Goal: Transaction & Acquisition: Book appointment/travel/reservation

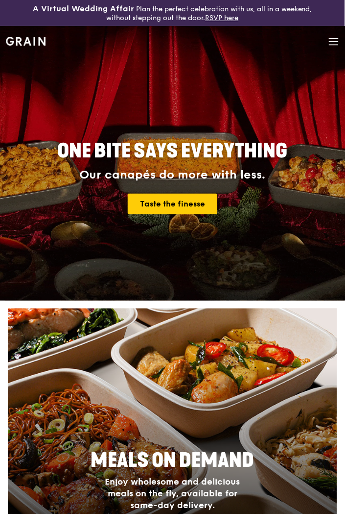
click at [327, 46] on div "Grain logo Meals On Demand Weddings Catering Why Grain Contact us" at bounding box center [173, 42] width 334 height 33
click at [335, 41] on icon at bounding box center [334, 41] width 11 height 11
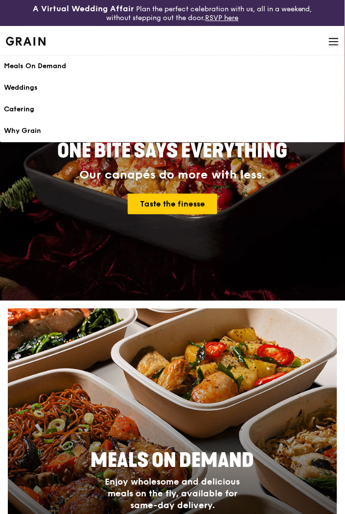
click at [28, 110] on div "Catering" at bounding box center [173, 109] width 338 height 10
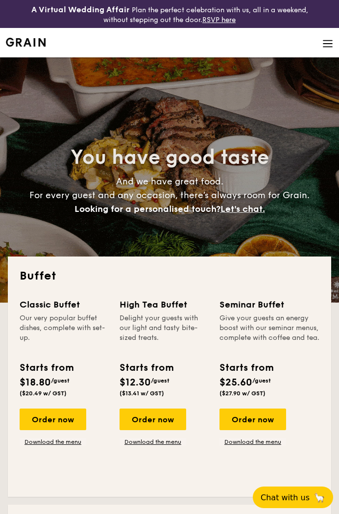
select select
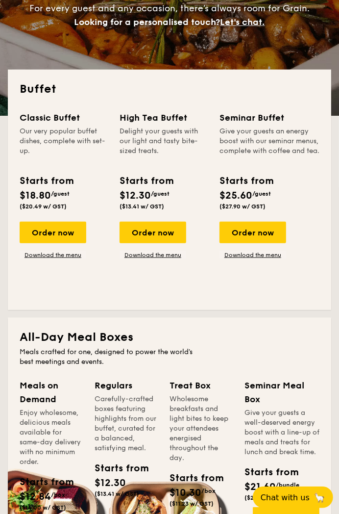
scroll to position [187, 0]
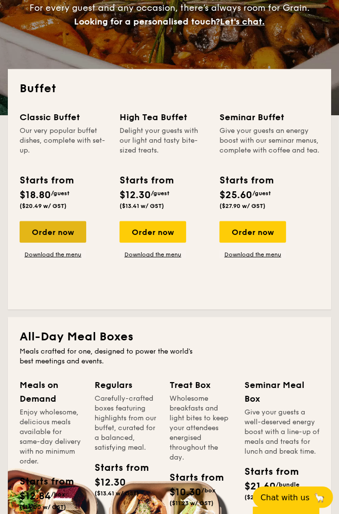
click at [51, 235] on div "Order now" at bounding box center [53, 232] width 67 height 22
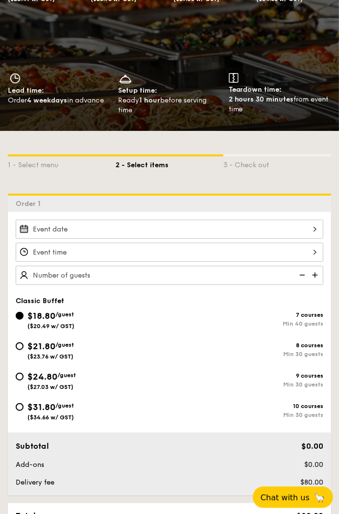
scroll to position [119, 0]
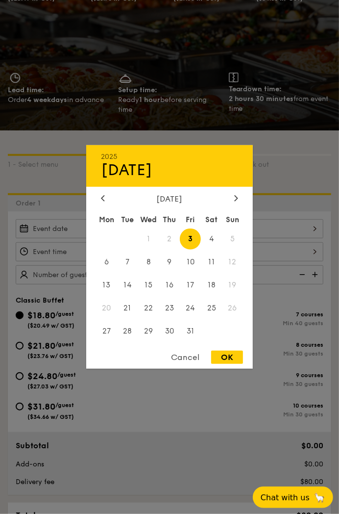
click at [57, 228] on div "2025 Oct [DATE] Tue Wed Thu Fri Sat Sun 1 2 3 4 5 6 7 8 9 10 11 12 13 14 15 16 …" at bounding box center [170, 228] width 308 height 19
click at [214, 239] on span "4" at bounding box center [211, 238] width 21 height 21
click at [223, 359] on div "OK" at bounding box center [227, 356] width 32 height 13
type input "[DATE]"
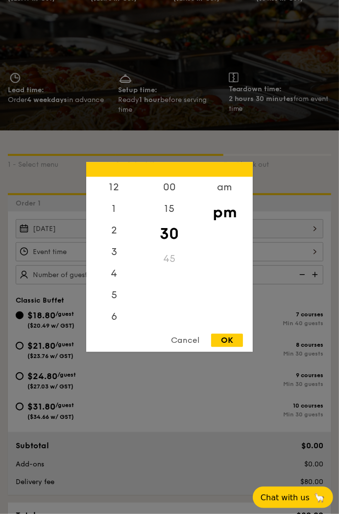
click at [118, 252] on div "12 1 2 3 4 5 6 7 8 9 10 11 00 15 30 45 am pm Cancel OK" at bounding box center [170, 251] width 308 height 19
drag, startPoint x: 111, startPoint y: 280, endPoint x: 168, endPoint y: 212, distance: 88.7
click at [168, 212] on div "12 1 2 3 4 5 6 7 8 9 10 11 00 15 30 45 am pm" at bounding box center [169, 251] width 167 height 149
click at [168, 212] on div "15" at bounding box center [169, 212] width 55 height 28
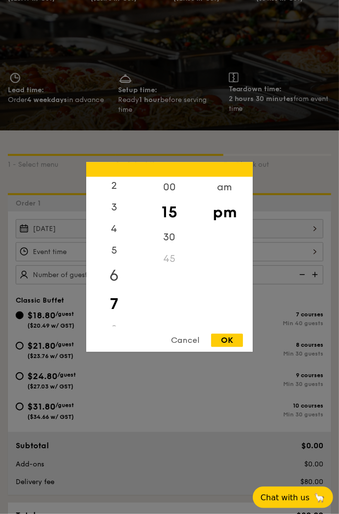
click at [116, 279] on div "6" at bounding box center [113, 276] width 55 height 28
click at [232, 343] on div "OK" at bounding box center [227, 340] width 32 height 13
type input "6:15PM"
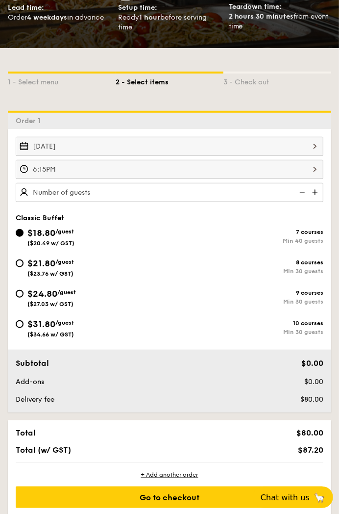
scroll to position [204, 0]
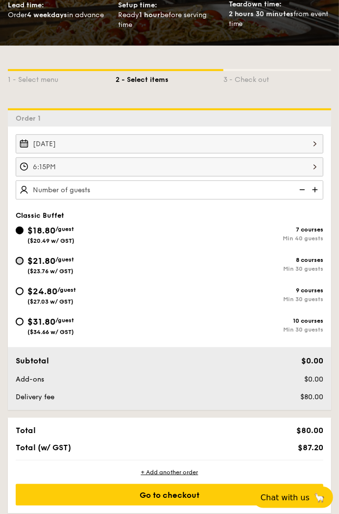
click at [20, 263] on input "$21.80 /guest ($23.76 w/ GST) 8 courses Min 30 guests" at bounding box center [20, 261] width 8 height 8
radio input "true"
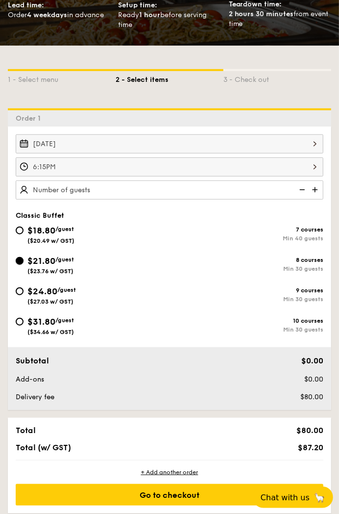
radio input "true"
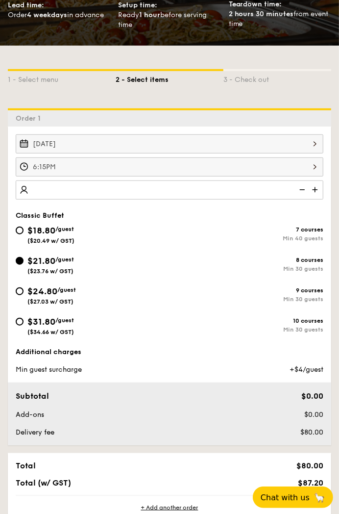
click at [313, 192] on img at bounding box center [316, 189] width 15 height 19
type input "30 guests"
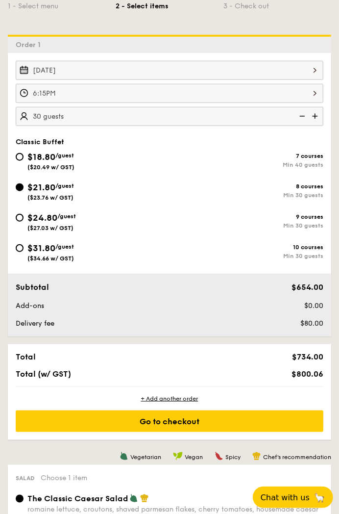
scroll to position [277, 0]
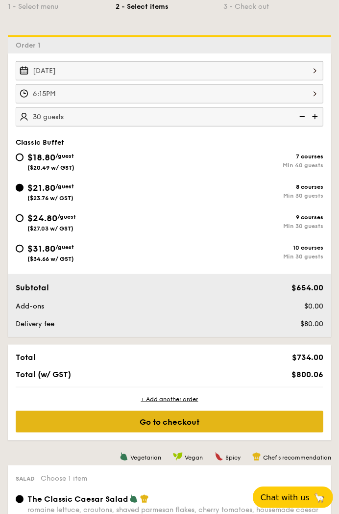
click at [178, 422] on div "Go to checkout" at bounding box center [170, 422] width 308 height 22
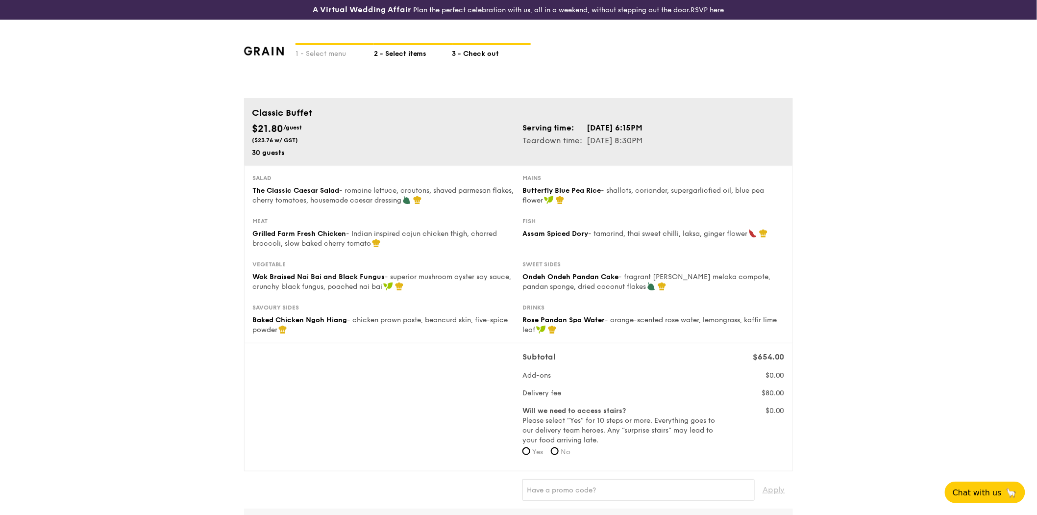
click at [339, 55] on div "2 - Select items" at bounding box center [413, 52] width 78 height 14
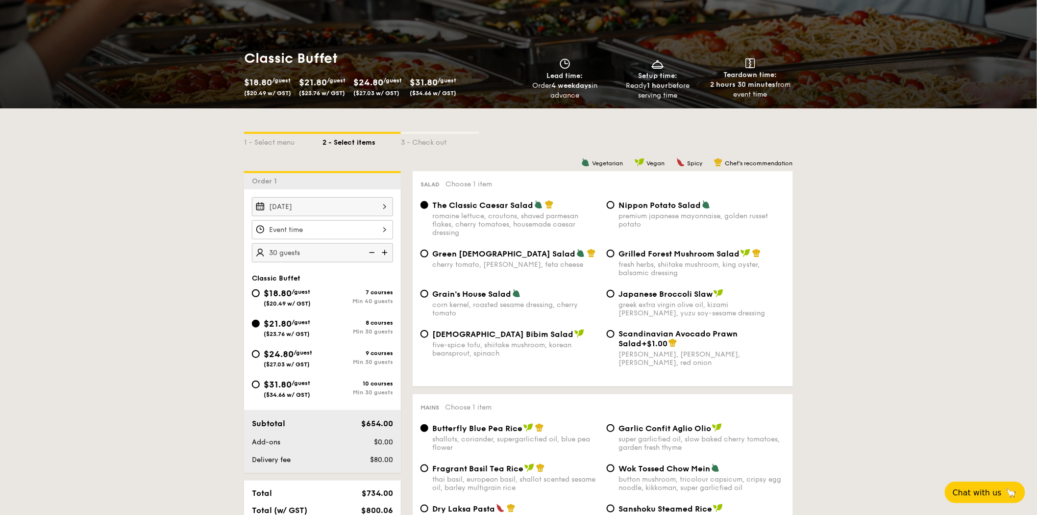
scroll to position [136, 0]
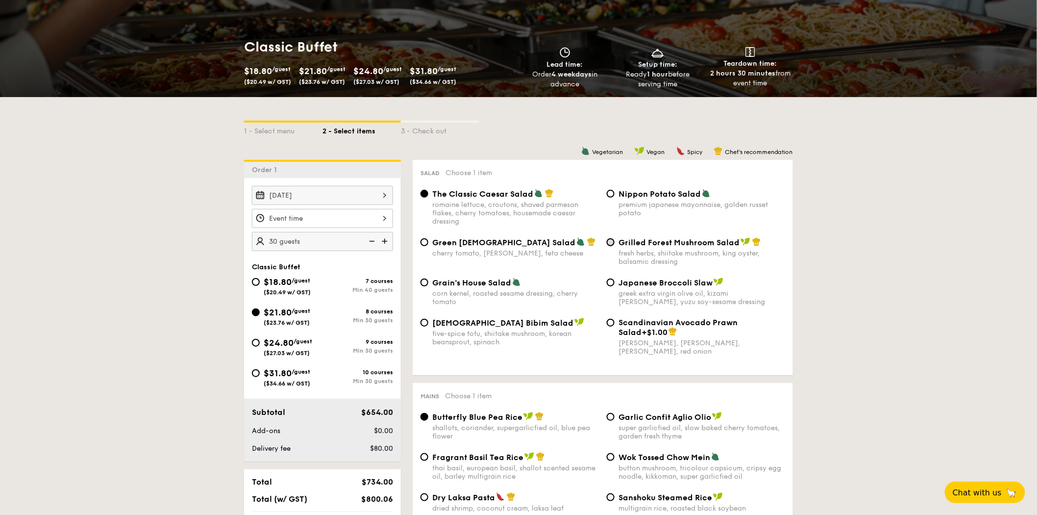
click at [339, 244] on input "Grilled Forest Mushroom Salad fresh herbs, shiitake mushroom, king oyster, bals…" at bounding box center [611, 242] width 8 height 8
radio input "true"
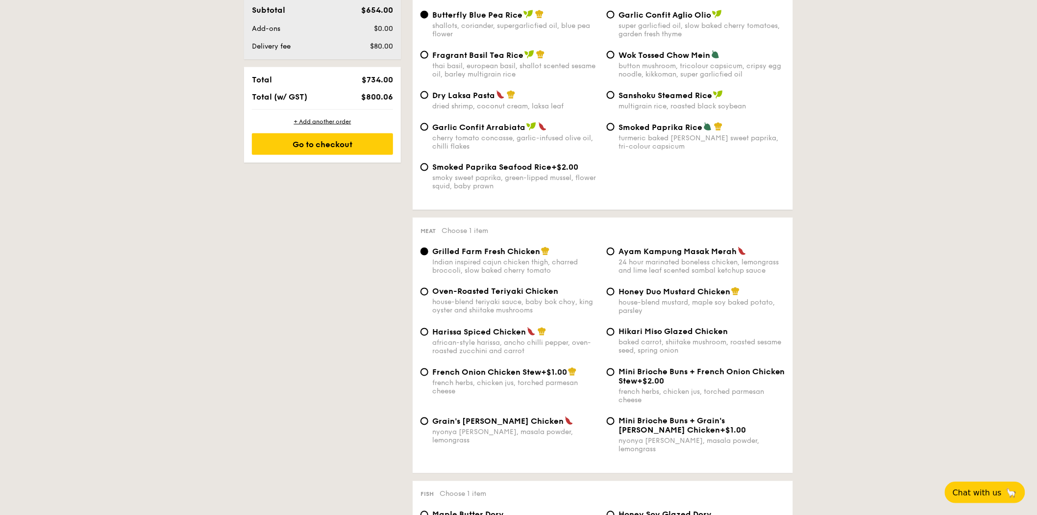
scroll to position [556, 0]
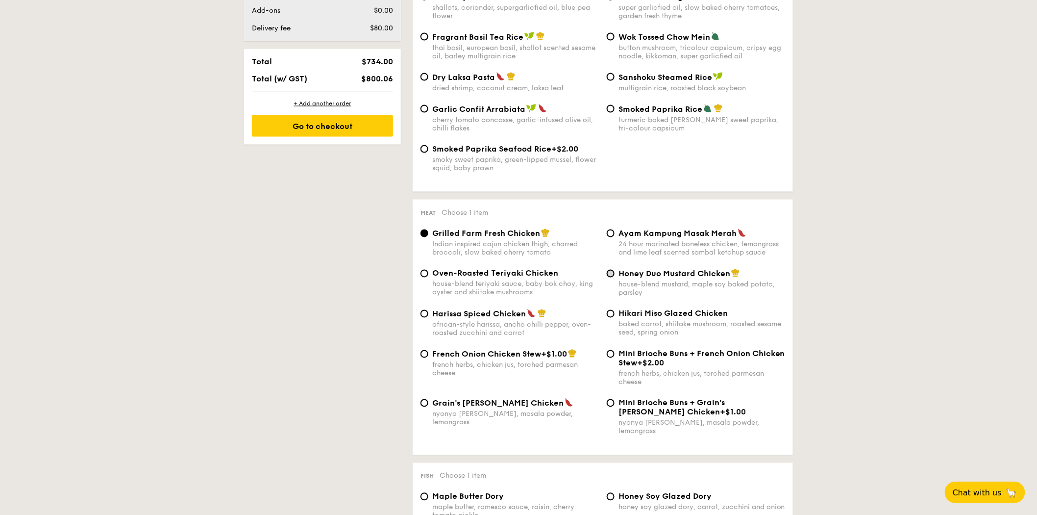
click at [339, 277] on input "Honey Duo Mustard Chicken house-blend mustard, maple soy baked potato, parsley" at bounding box center [611, 274] width 8 height 8
radio input "true"
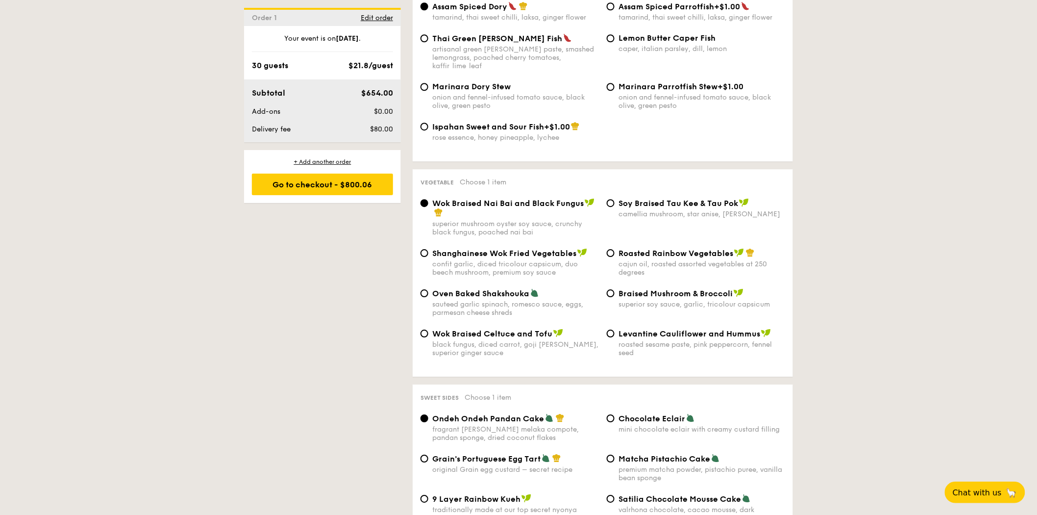
scroll to position [1126, 0]
click at [339, 253] on input "Roasted Rainbow Vegetables cajun oil, roasted assorted vegetables at 250 degrees" at bounding box center [611, 252] width 8 height 8
radio input "true"
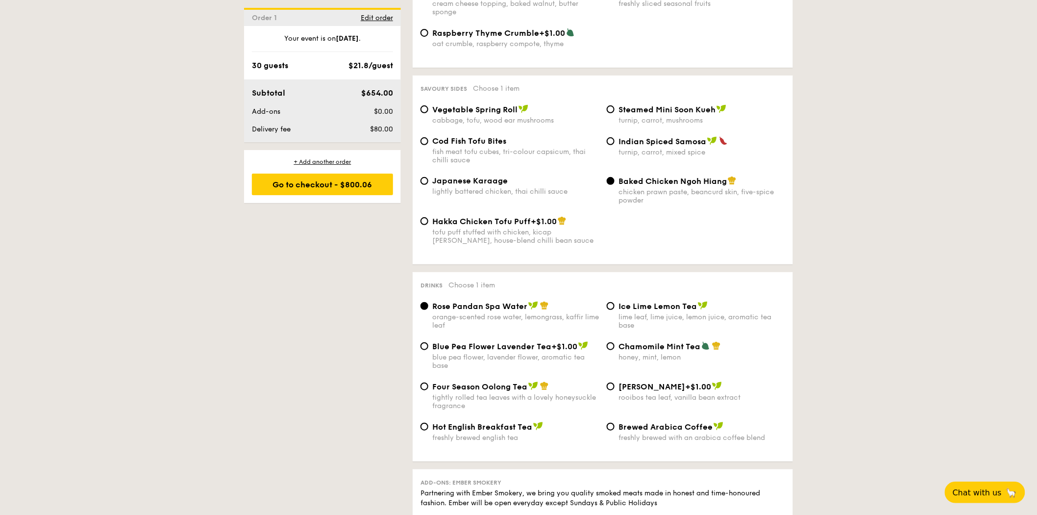
scroll to position [1671, 0]
click at [339, 361] on div "honey, mint, lemon" at bounding box center [701, 357] width 167 height 8
click at [339, 350] on input "Chamomile Mint Tea honey, mint, lemon" at bounding box center [611, 346] width 8 height 8
radio input "true"
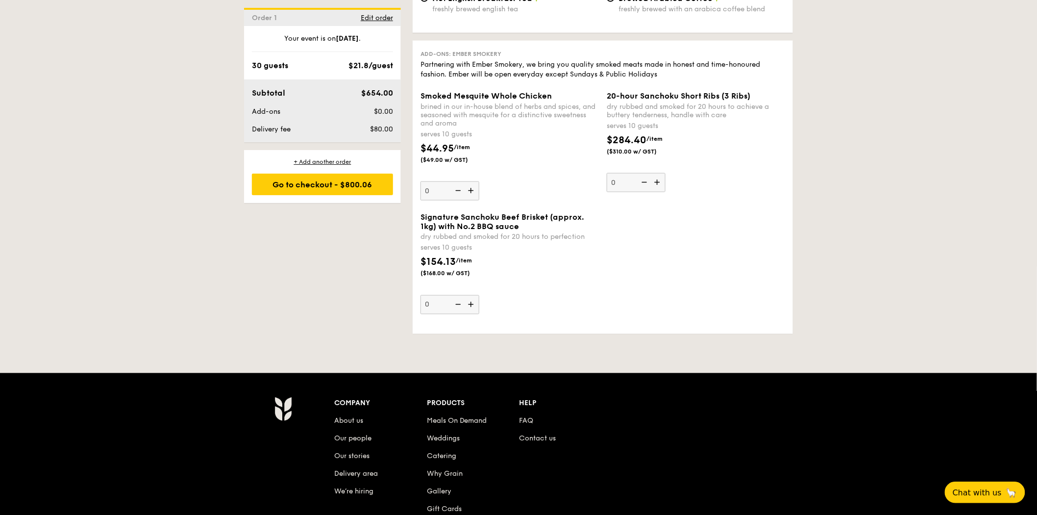
scroll to position [2100, 0]
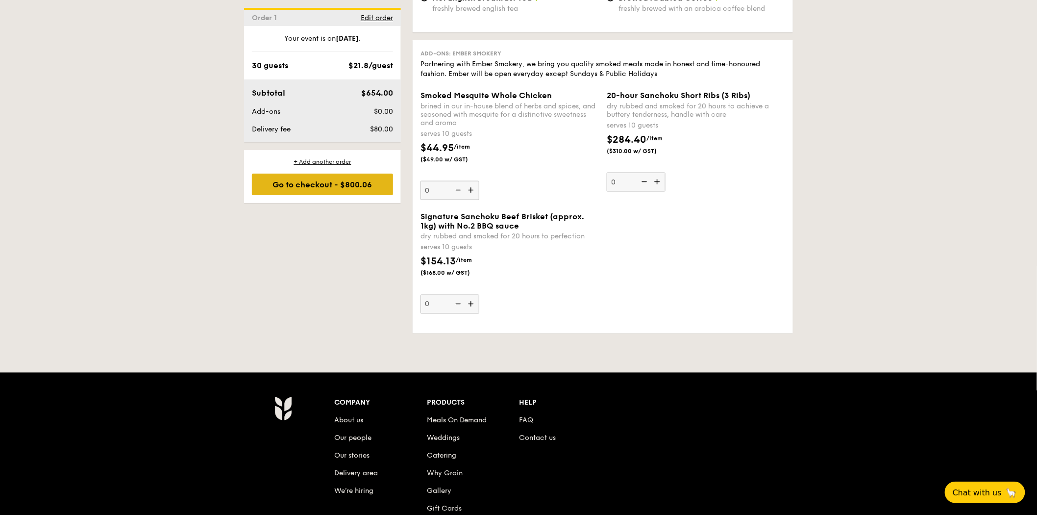
click at [339, 189] on div "Go to checkout - $800.06" at bounding box center [322, 184] width 141 height 22
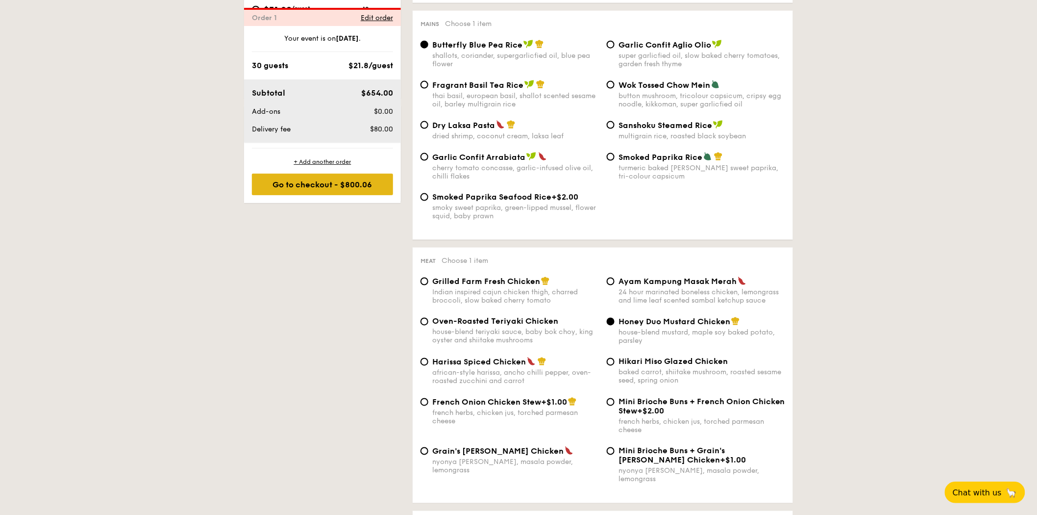
scroll to position [281, 0]
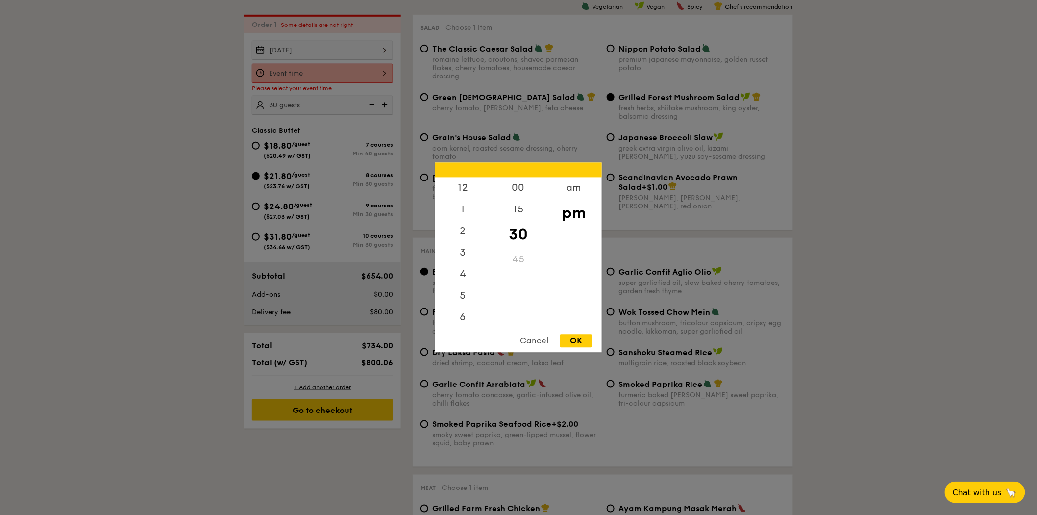
click at [339, 72] on div "12 1 2 3 4 5 6 7 8 9 10 11 00 15 30 45 am pm Cancel OK" at bounding box center [322, 73] width 141 height 19
click at [339, 274] on div "6" at bounding box center [462, 276] width 55 height 28
click at [339, 213] on div "15" at bounding box center [518, 213] width 55 height 28
click at [339, 338] on div "OK" at bounding box center [576, 340] width 32 height 13
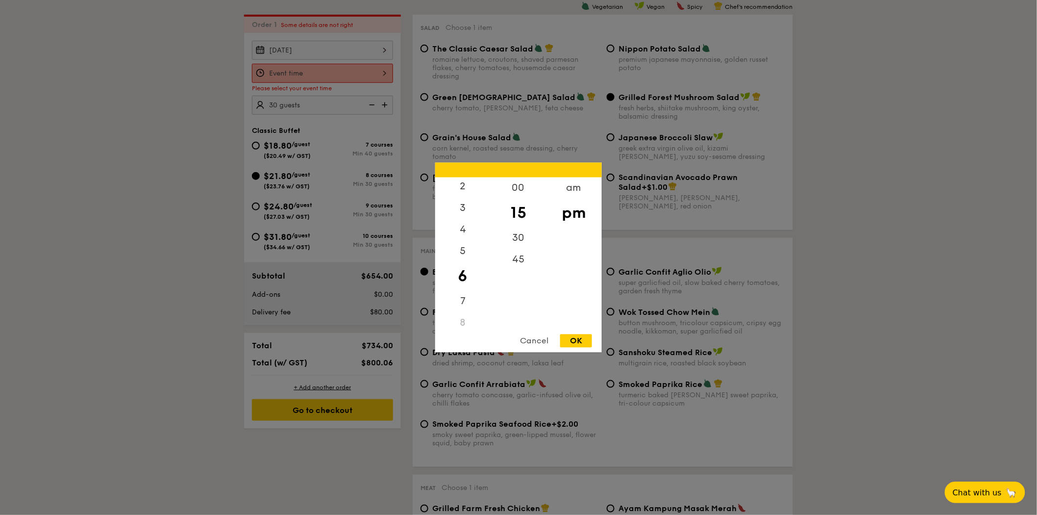
type input "6:15PM"
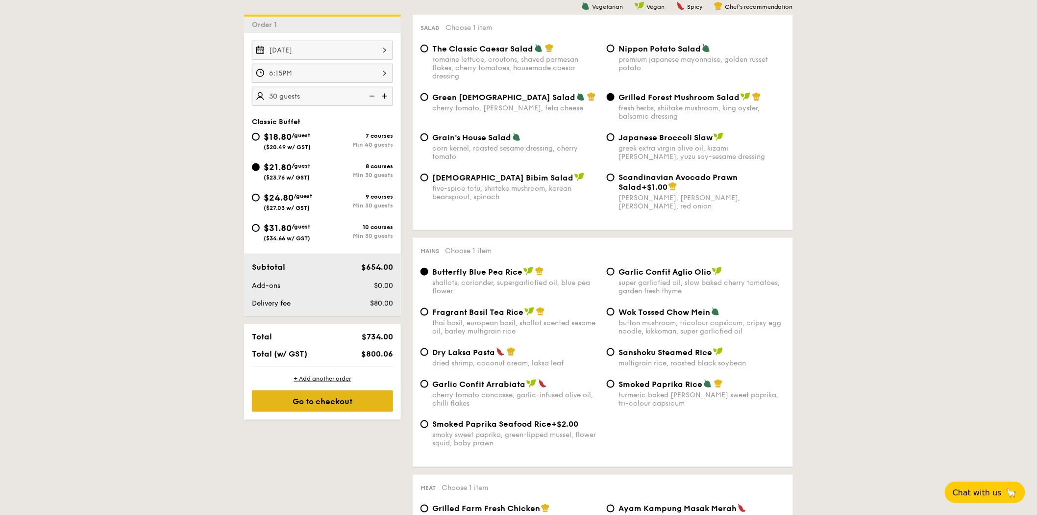
click at [339, 399] on div "Go to checkout" at bounding box center [322, 401] width 141 height 22
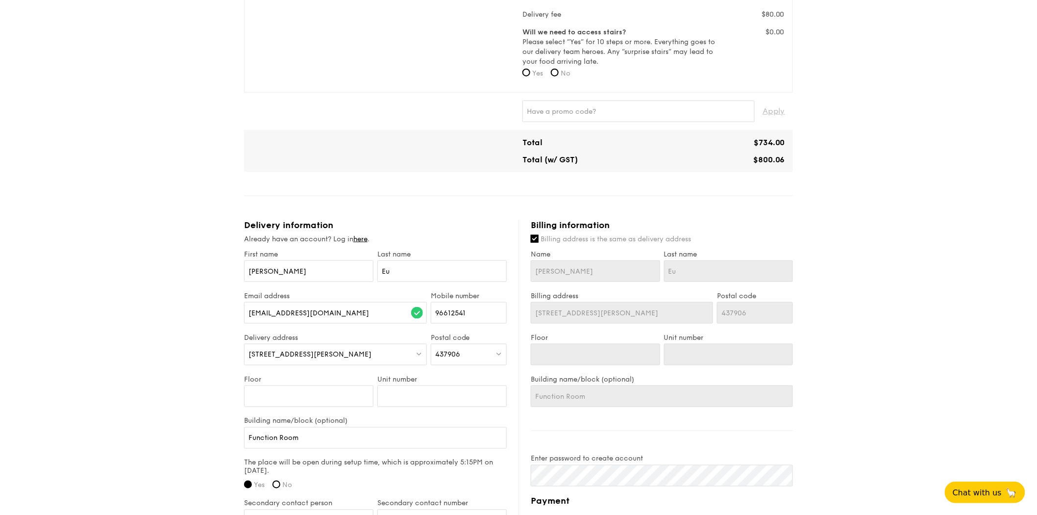
scroll to position [379, 0]
click at [339, 110] on input "text" at bounding box center [638, 110] width 232 height 22
click at [339, 107] on span "Apply" at bounding box center [773, 110] width 23 height 22
type input "IREADGRAINADS"
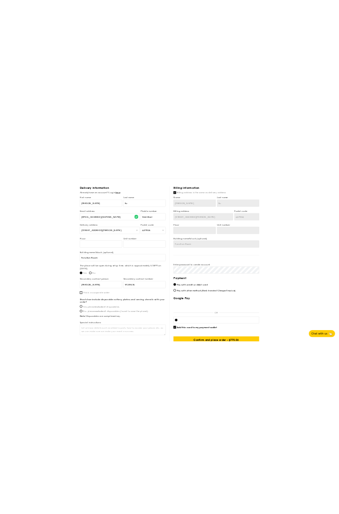
scroll to position [643, 0]
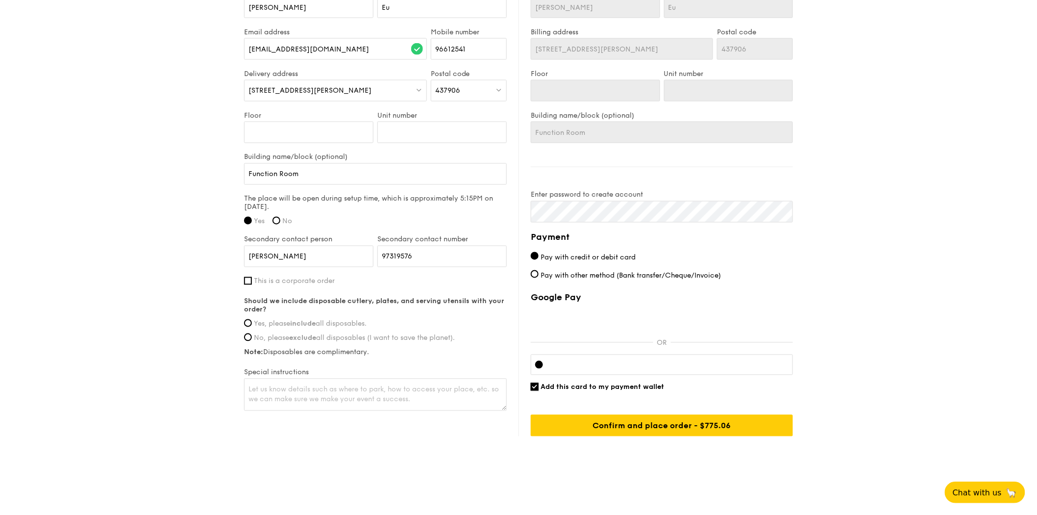
click at [339, 387] on input "Add this card to my payment wallet" at bounding box center [535, 387] width 8 height 8
checkbox input "false"
click at [276, 332] on div "Should we include disposable cutlery, plates, and serving utensils with your or…" at bounding box center [375, 326] width 263 height 59
click at [251, 328] on label "Yes, please include all disposables." at bounding box center [375, 323] width 263 height 8
click at [251, 327] on input "Yes, please include all disposables." at bounding box center [248, 323] width 8 height 8
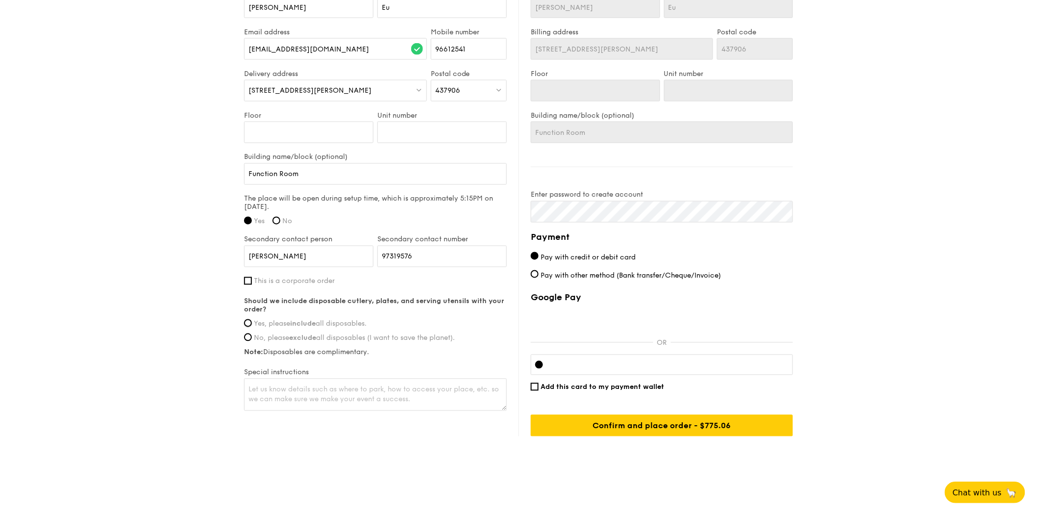
radio input "true"
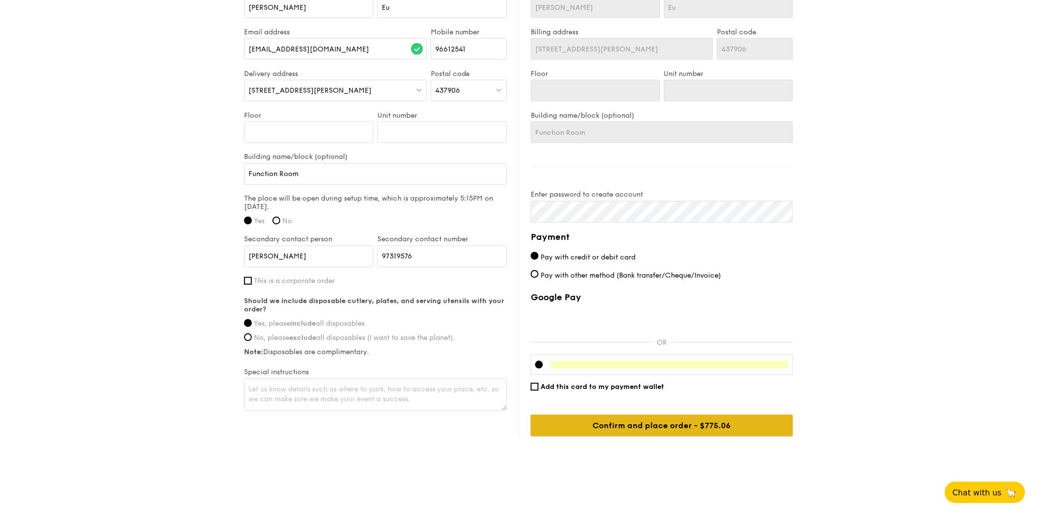
click at [339, 423] on input "Confirm and place order - $800.06" at bounding box center [662, 426] width 262 height 22
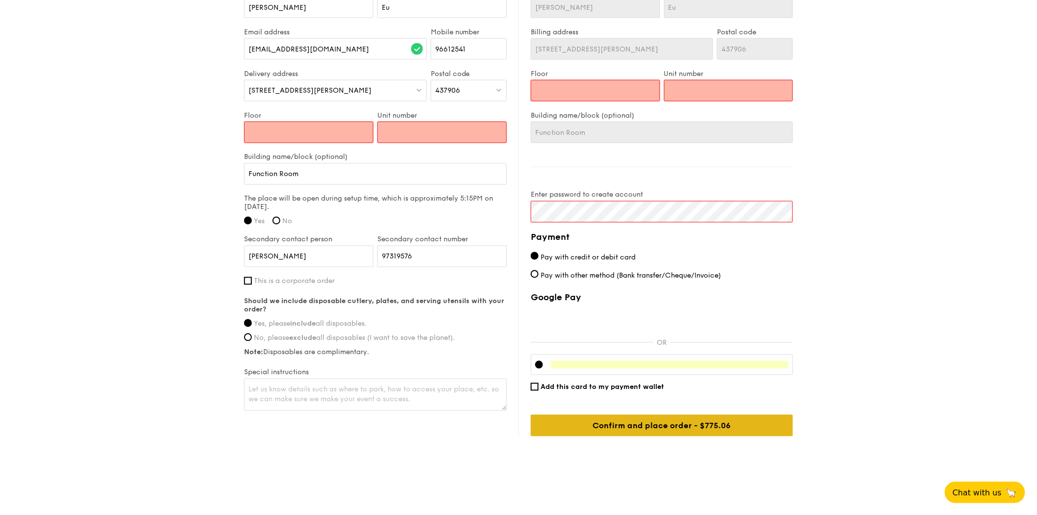
scroll to position [447, 0]
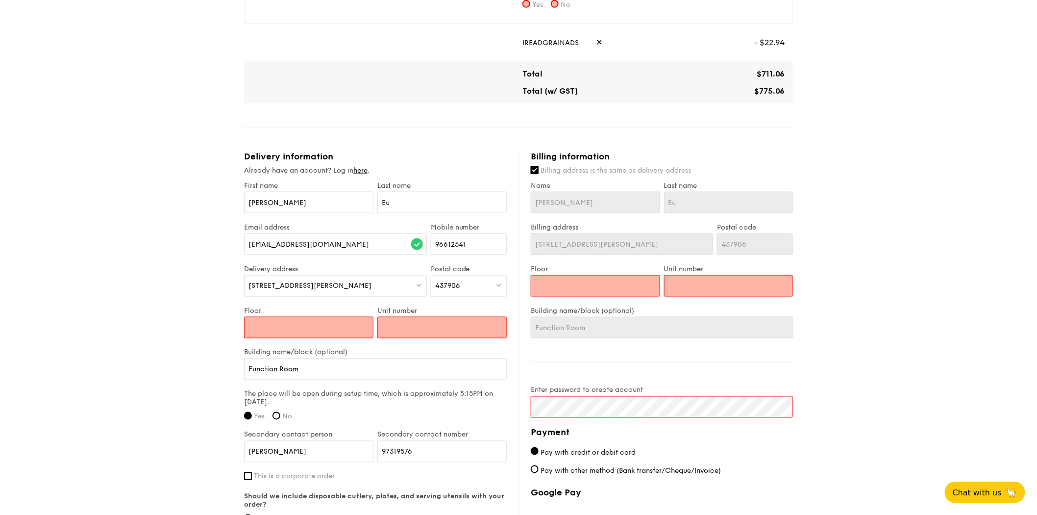
click at [334, 335] on input "Floor" at bounding box center [308, 328] width 129 height 22
type input "0"
type input "01"
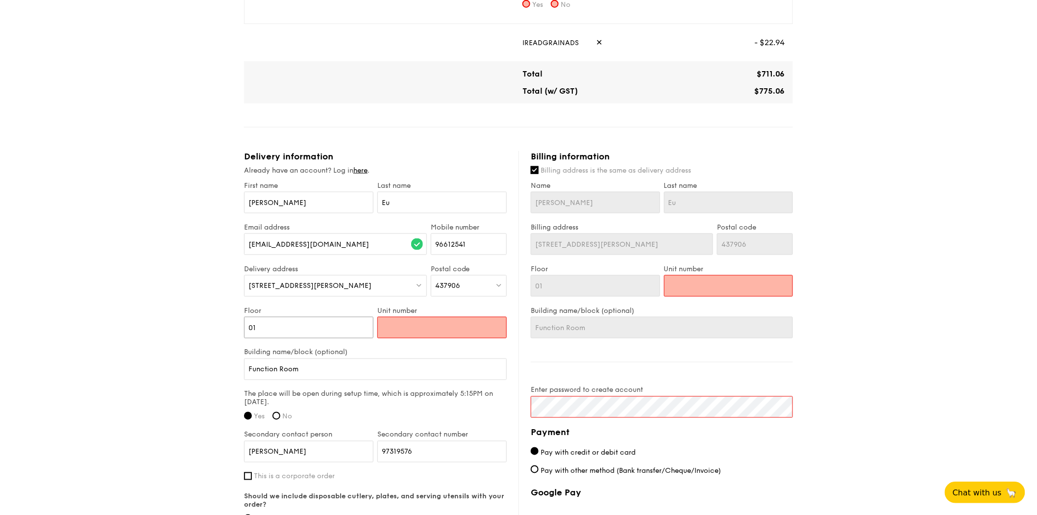
type input "01"
type input "0"
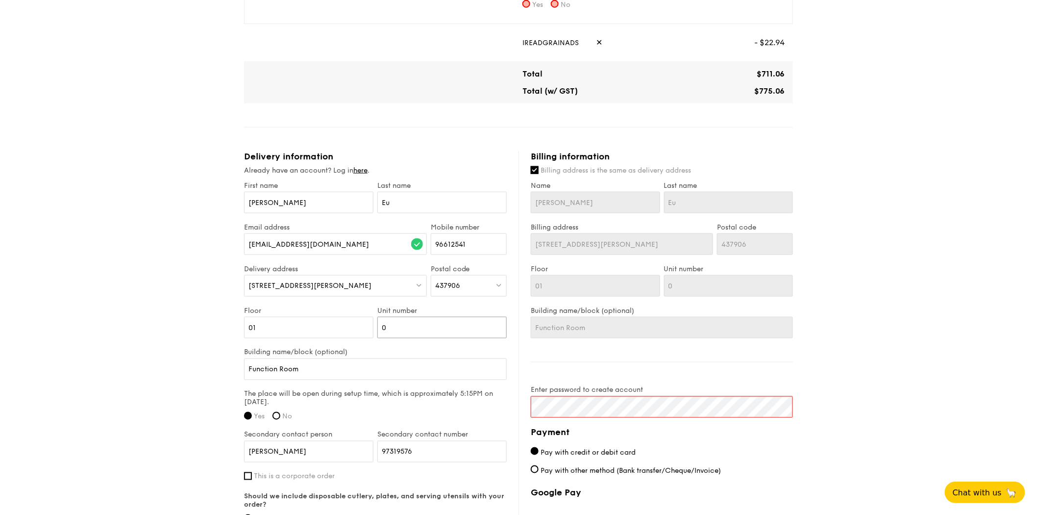
type input "01"
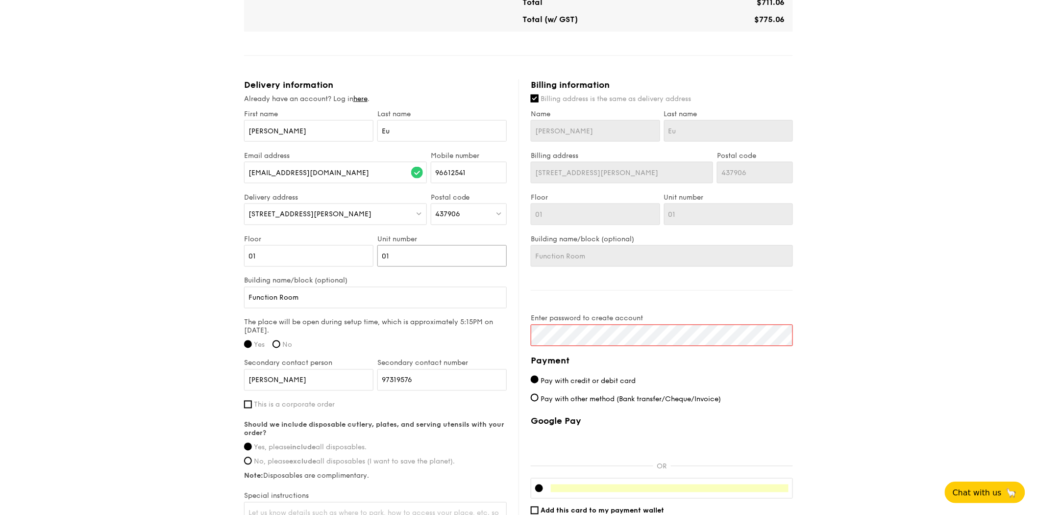
scroll to position [519, 0]
type input "01"
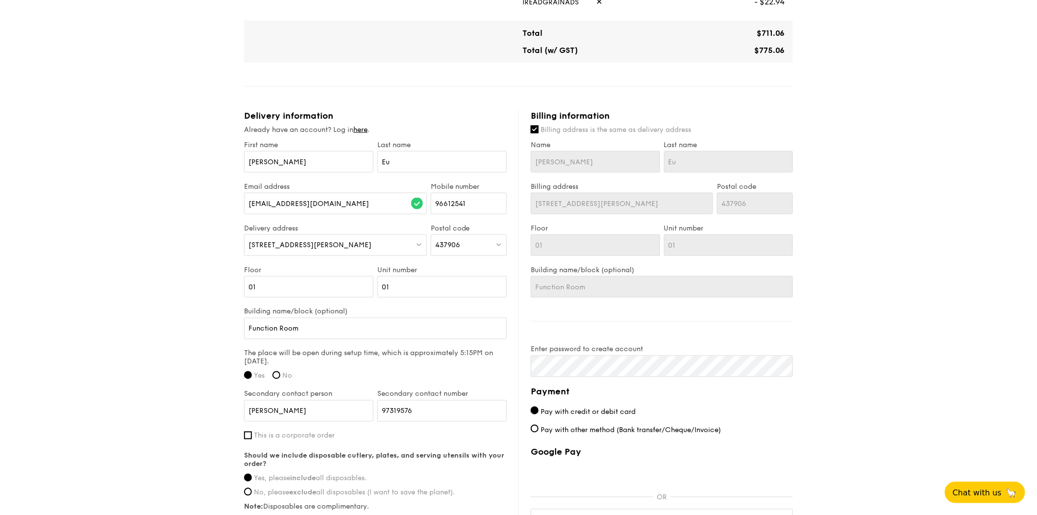
scroll to position [488, 0]
click at [339, 127] on input "Billing address is the same as delivery address" at bounding box center [535, 129] width 8 height 8
checkbox input "false"
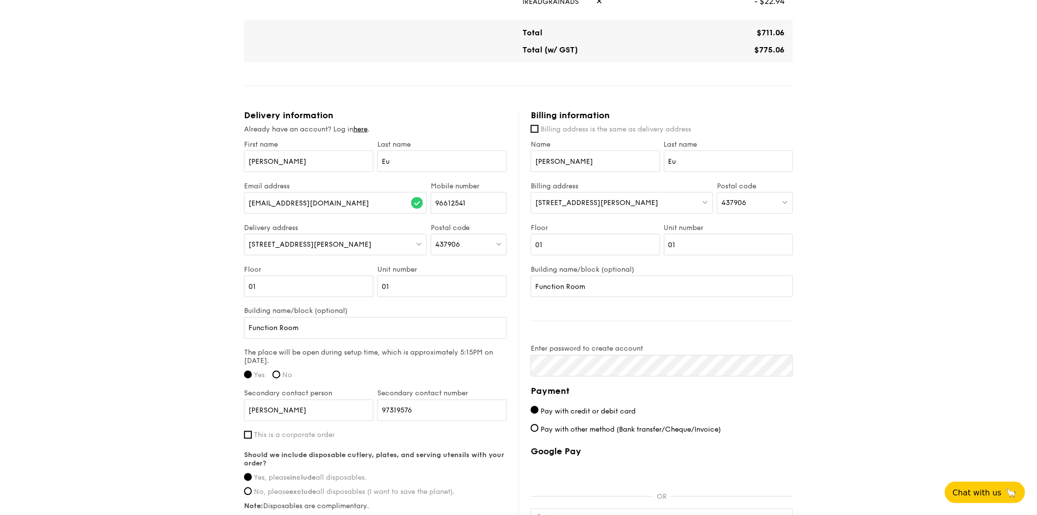
click at [339, 204] on div "[STREET_ADDRESS][PERSON_NAME]" at bounding box center [622, 203] width 182 height 22
type input "510512"
click at [339, 230] on li "[STREET_ADDRESS] 510512" at bounding box center [621, 223] width 181 height 18
click at [339, 248] on input "01" at bounding box center [595, 245] width 129 height 22
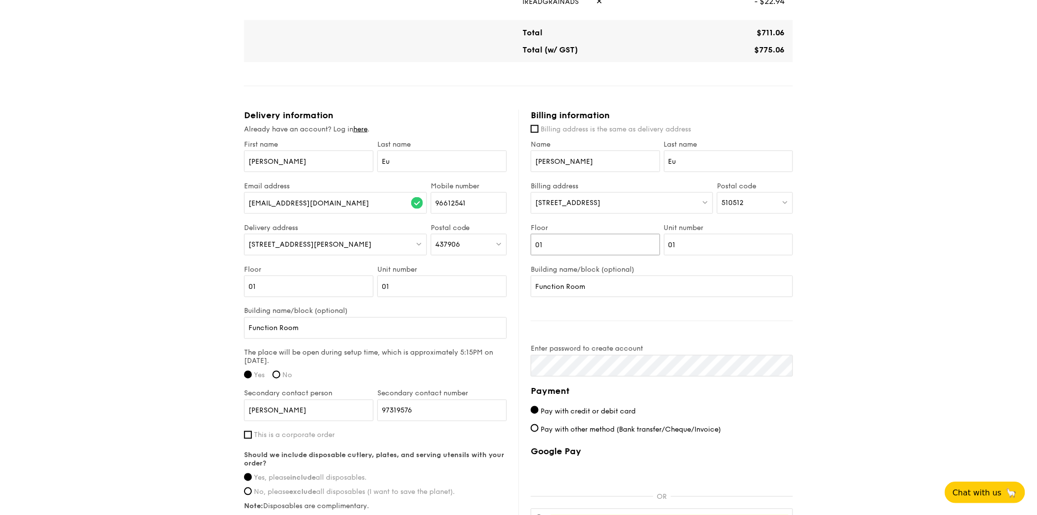
click at [339, 248] on input "01" at bounding box center [595, 245] width 129 height 22
type input "10"
type input "121"
drag, startPoint x: 621, startPoint y: 286, endPoint x: 520, endPoint y: 284, distance: 101.0
click at [339, 284] on div "Billing information Billing address is the same as delivery address Name [PERSO…" at bounding box center [655, 350] width 274 height 480
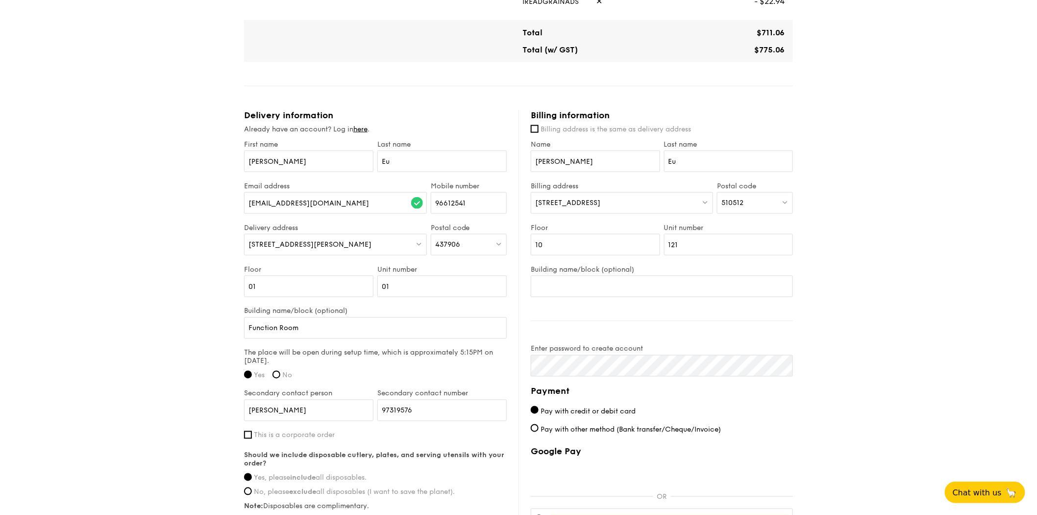
click at [339, 307] on div "1 - Select menu 2 - Select items 3 - Check out Classic Buffet $21.80 /guest ($2…" at bounding box center [518, 81] width 1037 height 1098
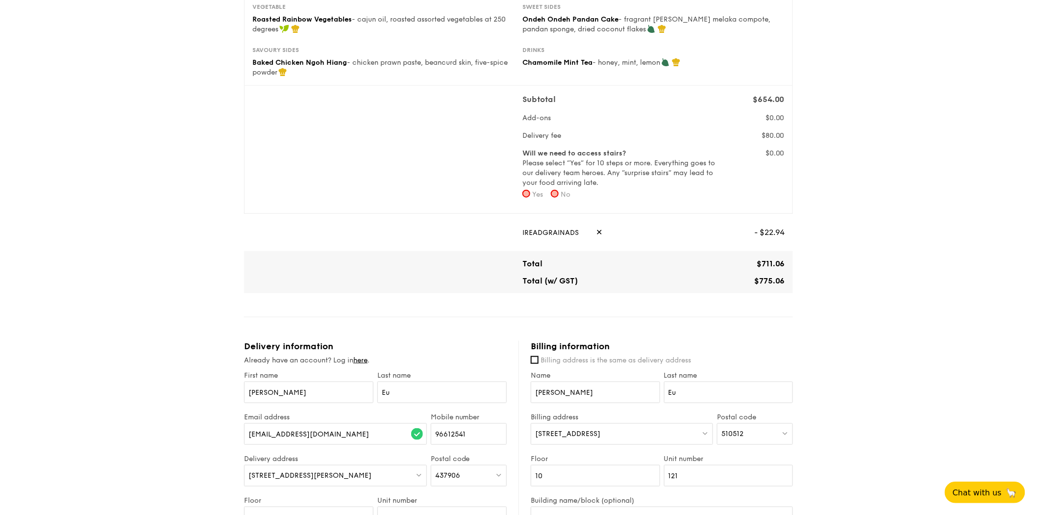
scroll to position [257, 0]
click at [339, 194] on input "No" at bounding box center [555, 194] width 8 height 8
radio input "true"
click at [339, 194] on input "Yes" at bounding box center [526, 194] width 8 height 8
radio input "true"
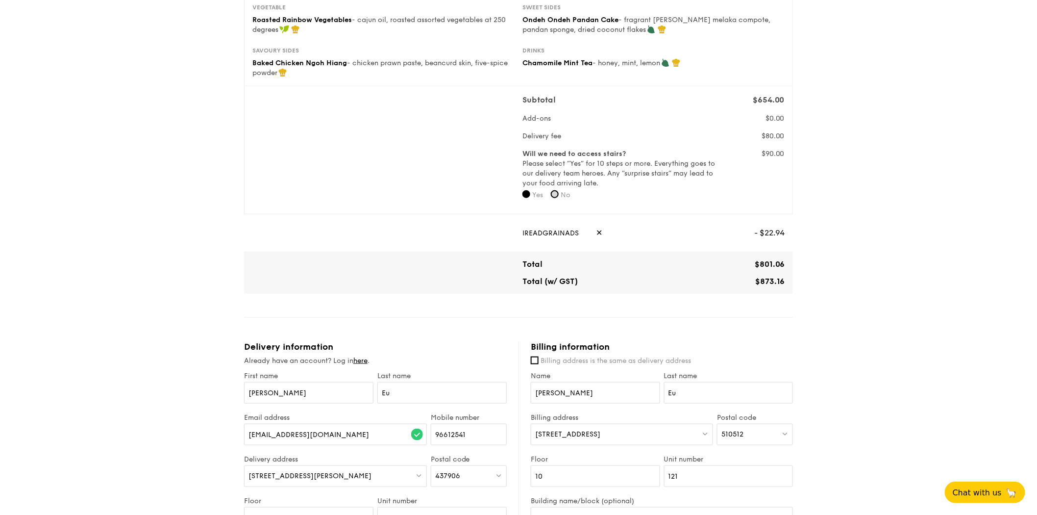
click at [339, 196] on input "No" at bounding box center [555, 194] width 8 height 8
radio input "true"
click at [339, 178] on div "Will we need to access stairs? Please select “Yes” for 10 steps or more. Everyt…" at bounding box center [653, 177] width 270 height 57
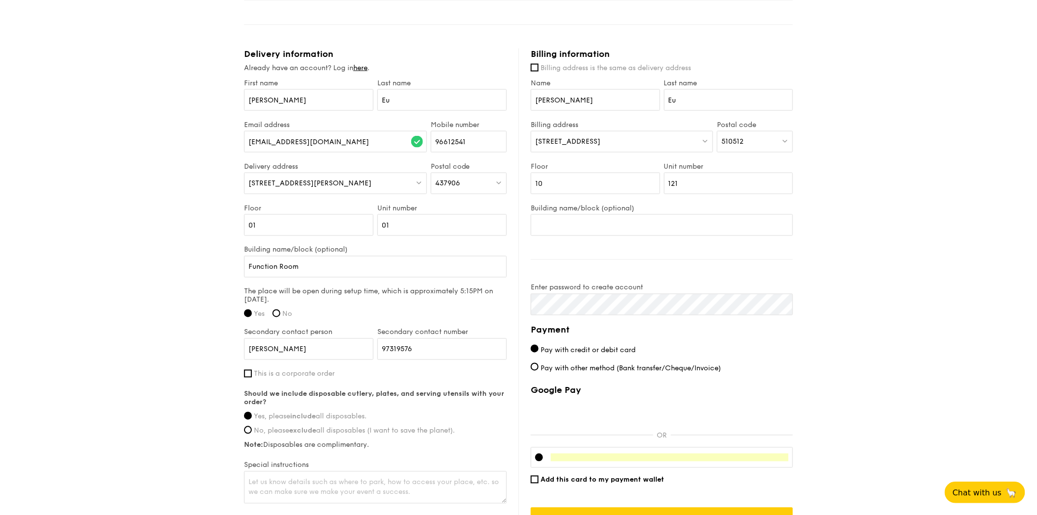
scroll to position [643, 0]
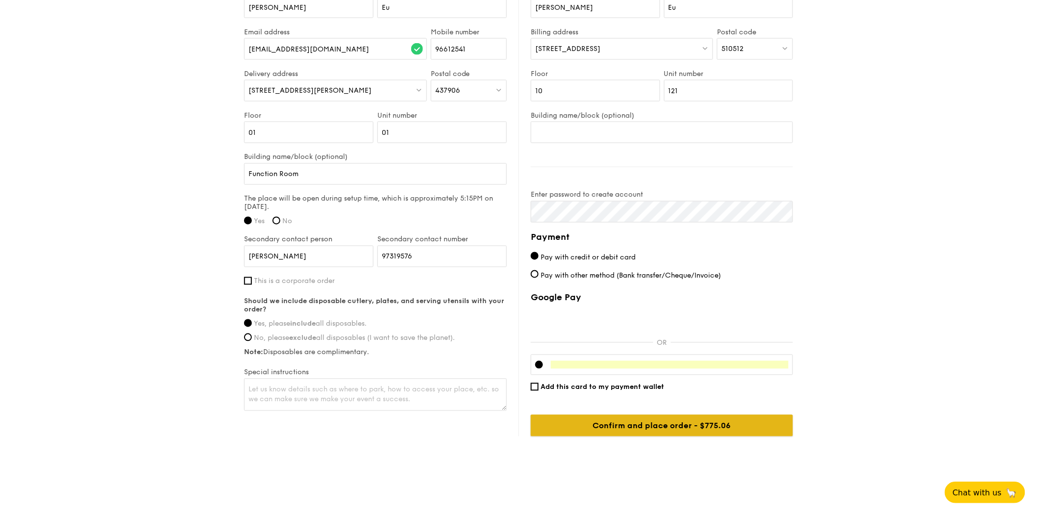
click at [339, 427] on input "Confirm and place order - $800.06" at bounding box center [662, 426] width 262 height 22
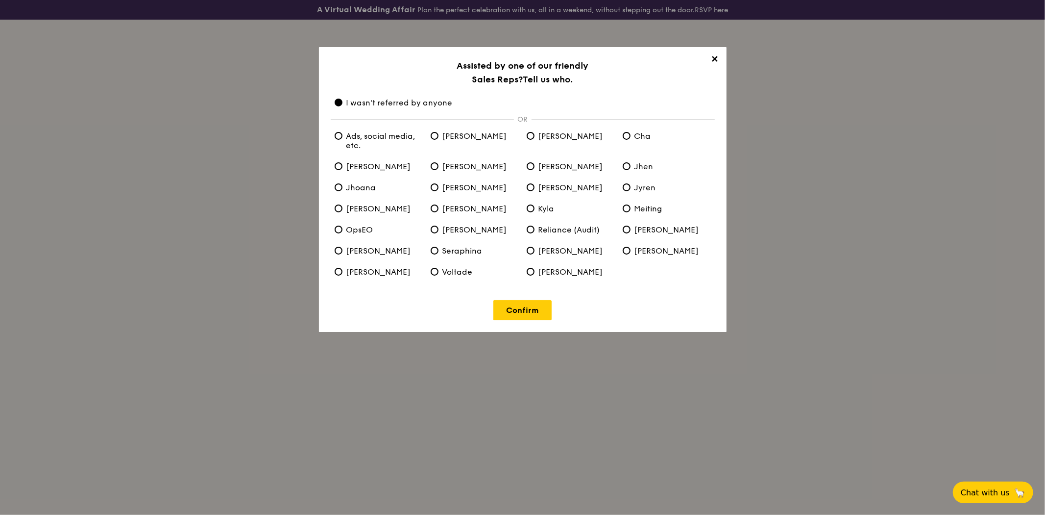
click at [339, 139] on span "Ads, social media, etc." at bounding box center [379, 140] width 88 height 19
click at [339, 139] on etc\ "Ads, social media, etc." at bounding box center [339, 136] width 8 height 8
radio etc\ "true"
radio anyone "false"
click at [339, 310] on link "Confirm" at bounding box center [522, 310] width 58 height 20
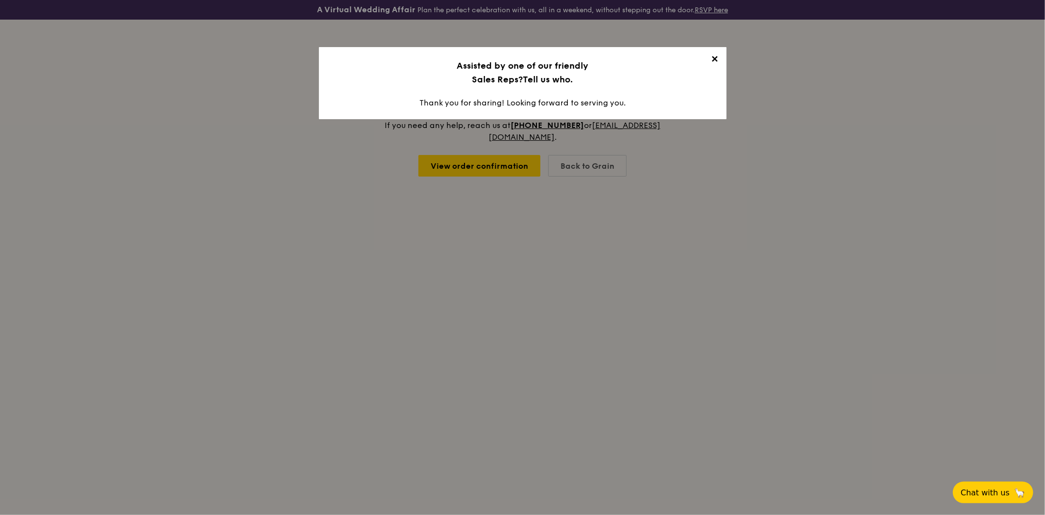
click at [339, 55] on span "✕" at bounding box center [715, 61] width 14 height 14
